Goal: Information Seeking & Learning: Learn about a topic

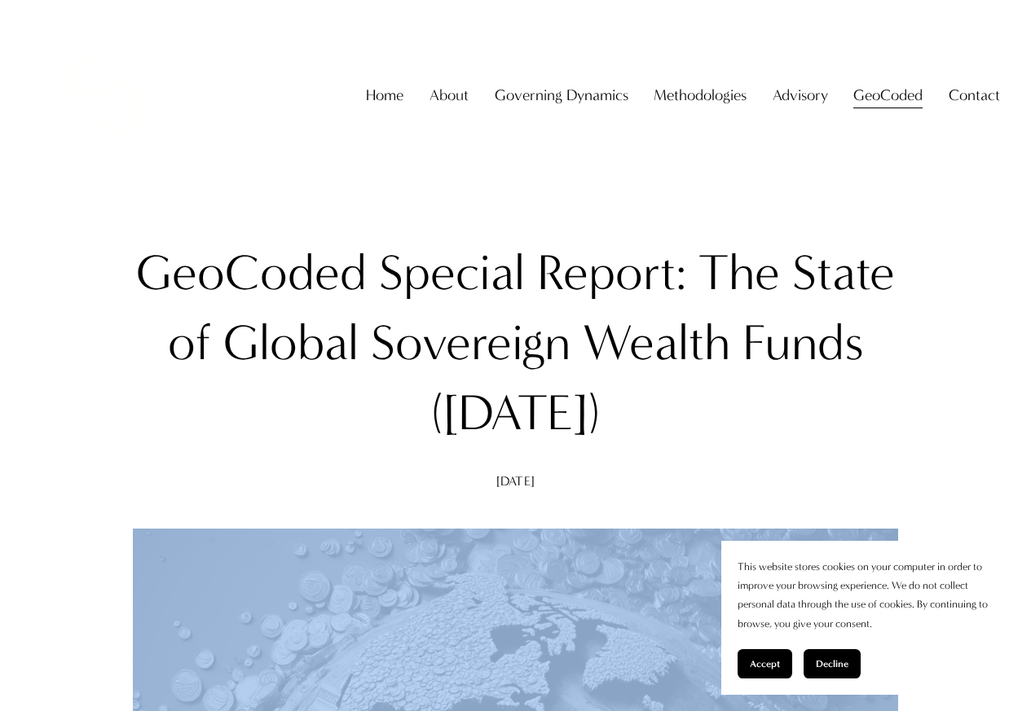
click at [787, 667] on button "Accept" at bounding box center [764, 663] width 55 height 29
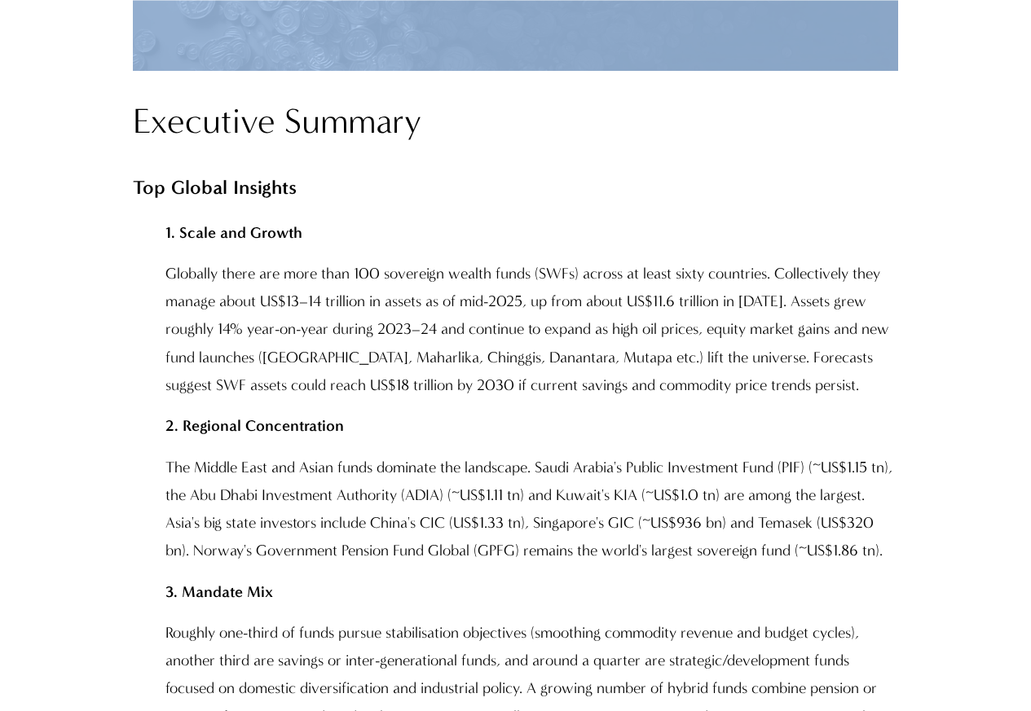
scroll to position [1271, 0]
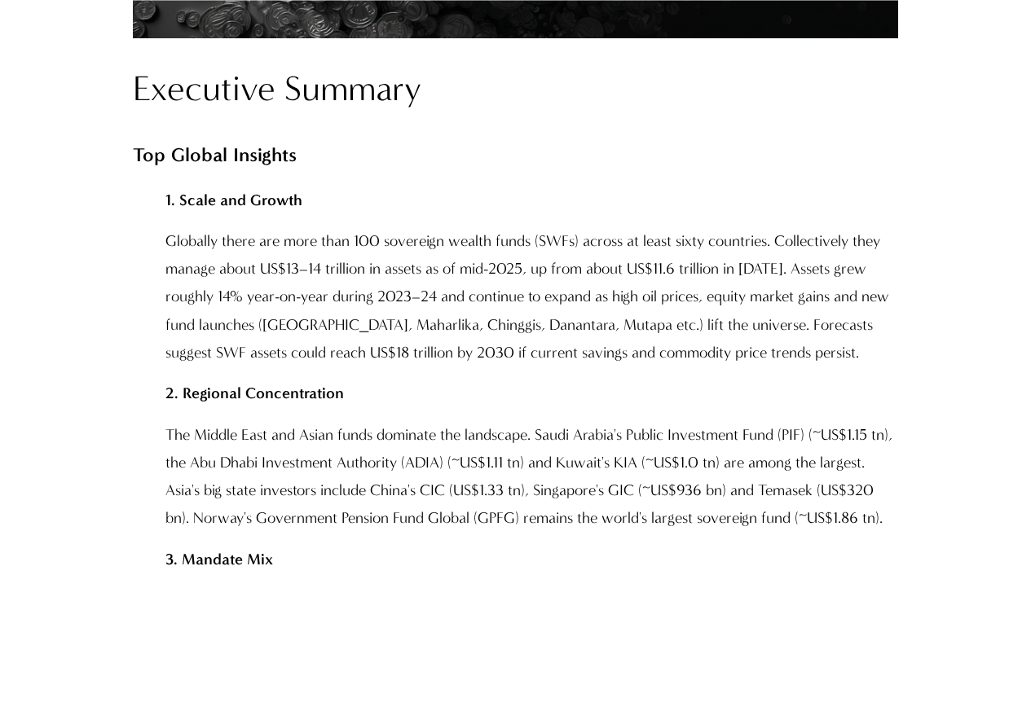
scroll to position [1369, 0]
